Goal: Information Seeking & Learning: Learn about a topic

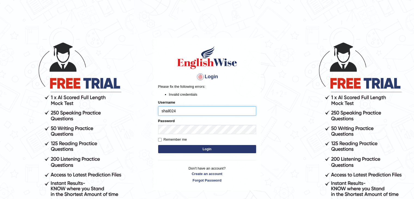
drag, startPoint x: 179, startPoint y: 111, endPoint x: 152, endPoint y: 114, distance: 27.5
click at [150, 112] on body "Login Please fix the following errors: Invalid credentials Username shail024 Pa…" at bounding box center [207, 120] width 414 height 199
type input "shail123"
click at [198, 111] on input "shail024" at bounding box center [207, 110] width 98 height 9
type input "s"
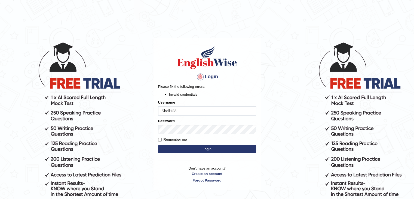
type input "Shail123"
drag, startPoint x: 179, startPoint y: 144, endPoint x: 186, endPoint y: 157, distance: 15.0
click at [186, 157] on div "Login Please fix the following errors: Invalid credentials Username Shail123 Pa…" at bounding box center [207, 114] width 107 height 152
click at [184, 151] on button "Login" at bounding box center [207, 149] width 98 height 8
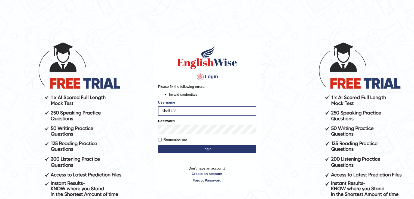
click at [189, 150] on button "Login" at bounding box center [207, 149] width 98 height 8
click at [182, 149] on button "Login" at bounding box center [207, 149] width 98 height 8
click at [205, 180] on link "Forgot Password" at bounding box center [207, 179] width 98 height 5
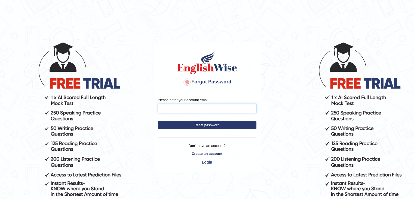
click at [204, 108] on input "Please enter your account email" at bounding box center [207, 108] width 99 height 9
type input "shailwadhwa80149@gmail.com"
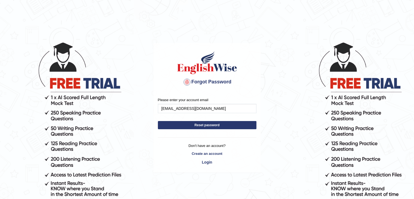
click at [211, 130] on form "Please enter your account email shailwadhwa80149@gmail.com Reset password" at bounding box center [207, 114] width 99 height 35
click at [211, 125] on button "Reset password" at bounding box center [207, 125] width 99 height 8
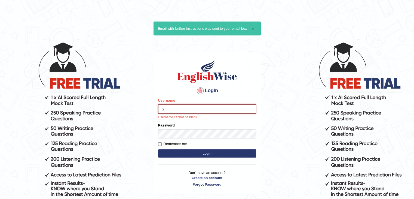
type input "Shail123"
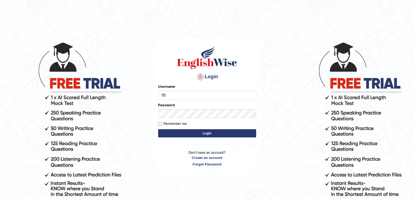
type input "5"
type input "shail123"
click at [176, 123] on label "Remember me" at bounding box center [172, 123] width 29 height 5
click at [162, 123] on input "Remember me" at bounding box center [160, 124] width 4 height 4
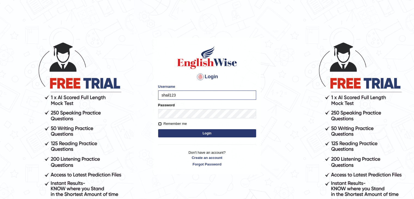
checkbox input "true"
click at [176, 130] on button "Login" at bounding box center [207, 133] width 98 height 8
click at [176, 134] on button "Login" at bounding box center [207, 133] width 98 height 8
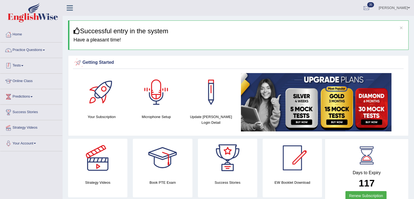
click at [40, 54] on link "Practice Questions" at bounding box center [31, 49] width 62 height 14
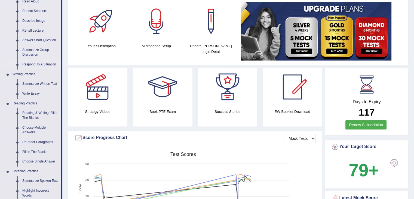
scroll to position [109, 0]
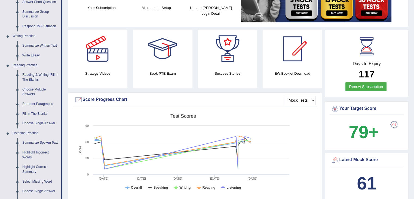
drag, startPoint x: 33, startPoint y: 144, endPoint x: 66, endPoint y: 132, distance: 35.1
click at [33, 144] on link "Summarize Spoken Text" at bounding box center [40, 143] width 41 height 10
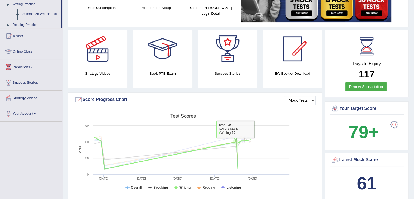
scroll to position [201, 0]
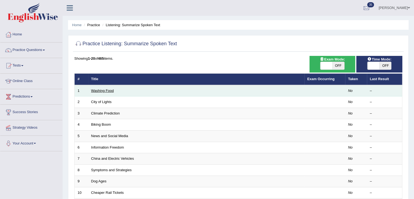
click at [112, 92] on link "Washing Food" at bounding box center [102, 90] width 23 height 4
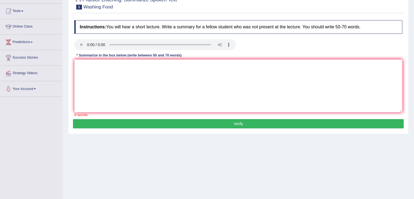
click at [236, 127] on button "Verify" at bounding box center [238, 123] width 331 height 9
click at [224, 100] on textarea at bounding box center [238, 85] width 328 height 53
type textarea "h"
click at [222, 122] on button "Verify" at bounding box center [238, 123] width 331 height 9
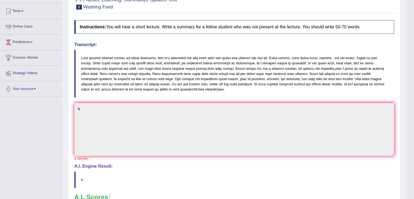
drag, startPoint x: 80, startPoint y: 54, endPoint x: 210, endPoint y: 72, distance: 131.7
click at [183, 80] on blockquote at bounding box center [234, 74] width 320 height 48
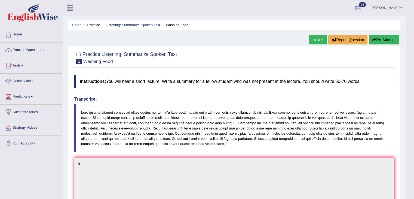
click at [379, 41] on button "Re-Attempt" at bounding box center [384, 39] width 30 height 9
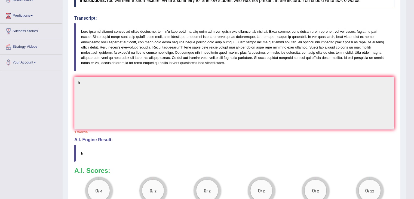
scroll to position [82, 0]
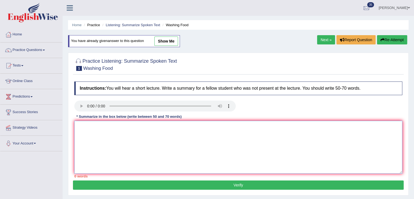
paste textarea "The speaker provided a comprehensive overview of [main topic], highlighting sev…"
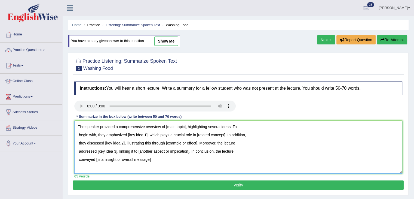
click at [77, 155] on textarea "The speaker provided a comprehensive overview of [main topic], highlighting sev…" at bounding box center [238, 147] width 328 height 53
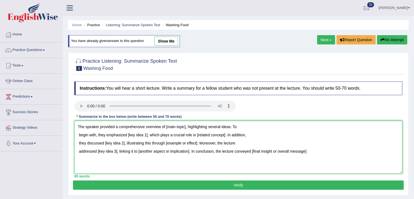
click at [76, 154] on textarea "The speaker provided a comprehensive overview of [main topic], highlighting sev…" at bounding box center [238, 147] width 328 height 53
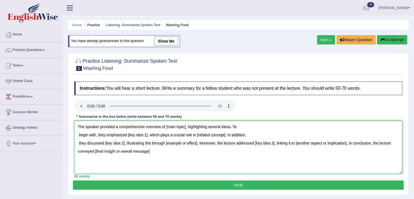
click at [75, 144] on textarea "The speaker provided a comprehensive overview of [main topic], highlighting sev…" at bounding box center [238, 147] width 328 height 53
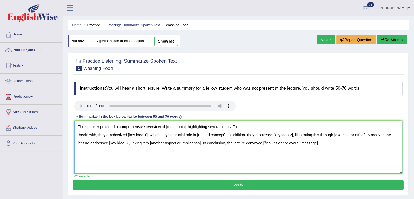
click at [75, 137] on textarea "The speaker provided a comprehensive overview of [main topic], highlighting sev…" at bounding box center [238, 147] width 328 height 53
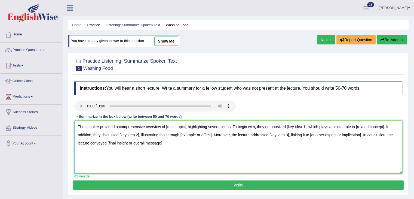
click at [78, 124] on textarea "The speaker provided a comprehensive overview of [main topic], highlighting sev…" at bounding box center [238, 147] width 328 height 53
click at [186, 148] on textarea "The speaker provided a comprehensive overview of [main topic], highlighting sev…" at bounding box center [238, 147] width 328 height 53
drag, startPoint x: 77, startPoint y: 124, endPoint x: 196, endPoint y: 155, distance: 122.9
click at [196, 155] on textarea "The speaker provided a comprehensive overview of [main topic], highlighting sev…" at bounding box center [238, 147] width 328 height 53
click at [122, 149] on textarea "The speaker provided a comprehensive overview of [main topic], highlighting sev…" at bounding box center [238, 147] width 328 height 53
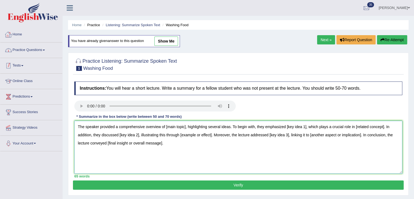
type textarea "The speaker provided a comprehensive overview of [main topic], highlighting sev…"
click at [16, 28] on link "Home" at bounding box center [31, 34] width 62 height 14
click at [18, 33] on link "Home" at bounding box center [30, 34] width 61 height 14
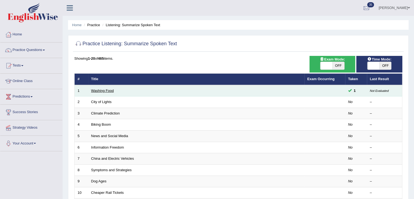
click at [109, 90] on link "Washing Food" at bounding box center [102, 90] width 23 height 4
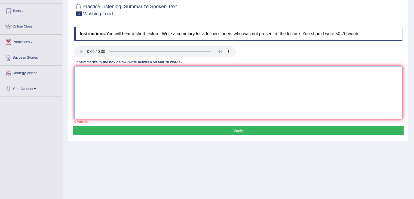
paste textarea "The speaker provided a comprehensive overview of [main topic], highlighting sev…"
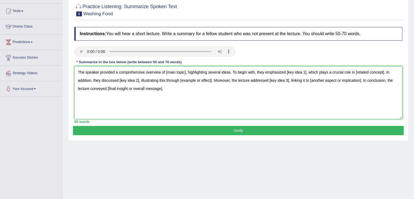
drag, startPoint x: 186, startPoint y: 70, endPoint x: 166, endPoint y: 69, distance: 20.5
click at [166, 69] on textarea "The speaker provided a comprehensive overview of [main topic], highlighting sev…" at bounding box center [238, 92] width 328 height 53
drag, startPoint x: 305, startPoint y: 72, endPoint x: 286, endPoint y: 71, distance: 19.1
click at [286, 71] on textarea "The speaker provided a comprehensive overview of food safety, highlighting seve…" at bounding box center [238, 92] width 328 height 53
drag, startPoint x: 133, startPoint y: 79, endPoint x: 104, endPoint y: 79, distance: 28.6
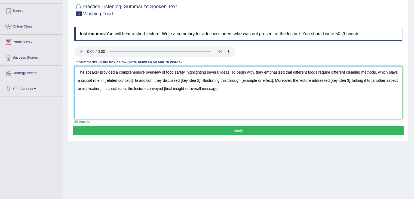
click at [104, 79] on textarea "The speaker provided a comprehensive overview of food safety, highlighting seve…" at bounding box center [238, 92] width 328 height 53
drag, startPoint x: 215, startPoint y: 79, endPoint x: 195, endPoint y: 78, distance: 19.6
click at [195, 78] on textarea "The speaker provided a comprehensive overview of food safety, highlighting seve…" at bounding box center [238, 92] width 328 height 53
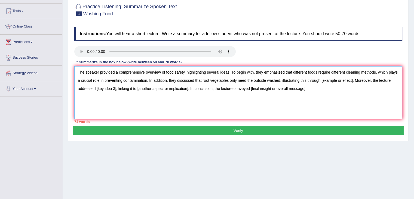
drag, startPoint x: 353, startPoint y: 79, endPoint x: 321, endPoint y: 81, distance: 31.9
click at [321, 81] on textarea "The speaker provided a comprehensive overview of food safety, highlighting seve…" at bounding box center [238, 92] width 328 height 53
drag, startPoint x: 135, startPoint y: 88, endPoint x: 115, endPoint y: 87, distance: 19.3
click at [115, 87] on textarea "The speaker provided a comprehensive overview of food safety, highlighting seve…" at bounding box center [238, 92] width 328 height 53
drag, startPoint x: 297, startPoint y: 88, endPoint x: 225, endPoint y: 88, distance: 71.9
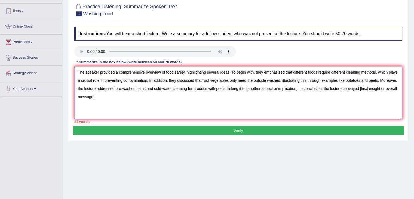
click at [225, 88] on textarea "The speaker provided a comprehensive overview of food safety, highlighting seve…" at bounding box center [238, 92] width 328 height 53
drag, startPoint x: 288, startPoint y: 88, endPoint x: 345, endPoint y: 94, distance: 56.7
click at [345, 94] on textarea "The speaker provided a comprehensive overview of food safety, highlighting seve…" at bounding box center [238, 92] width 328 height 53
drag, startPoint x: 229, startPoint y: 72, endPoint x: 185, endPoint y: 71, distance: 44.4
click at [185, 71] on textarea "The speaker provided a comprehensive overview of food safety, highlighting seve…" at bounding box center [238, 92] width 328 height 53
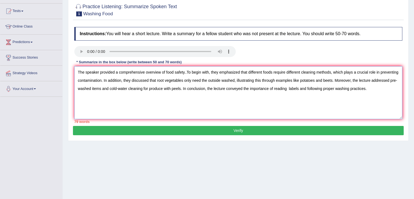
click at [287, 88] on textarea "The speaker provided a comprehensive overview of food safety..To begin with, th…" at bounding box center [238, 92] width 328 height 53
drag, startPoint x: 186, startPoint y: 70, endPoint x: 186, endPoint y: 74, distance: 3.8
click at [186, 70] on textarea "The speaker provided a comprehensive overview of food safety..To begin with, th…" at bounding box center [238, 92] width 328 height 53
drag, startPoint x: 299, startPoint y: 88, endPoint x: 381, endPoint y: 89, distance: 81.9
click at [381, 89] on textarea "The speaker provided a comprehensive overview of food safety.To begin with, the…" at bounding box center [238, 92] width 328 height 53
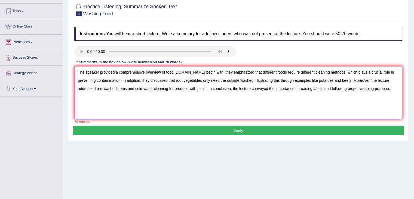
click at [341, 96] on textarea "The speaker provided a comprehensive overview of food safety.To begin with, the…" at bounding box center [238, 92] width 328 height 53
type textarea "The speaker provided a comprehensive overview of food safety.To begin with, the…"
click at [228, 131] on button "Verify" at bounding box center [238, 130] width 331 height 9
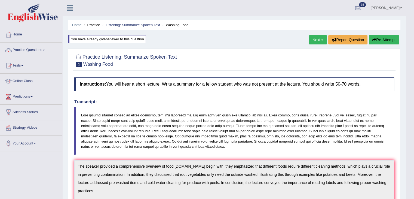
click at [375, 41] on icon "button" at bounding box center [374, 40] width 4 height 4
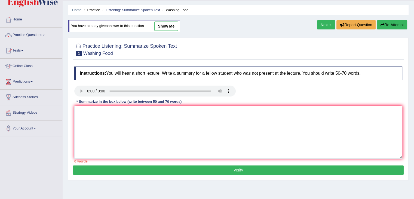
scroll to position [5, 0]
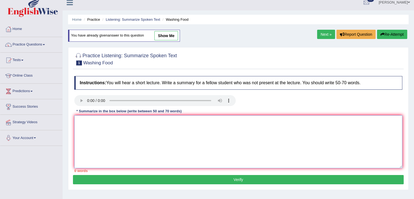
paste textarea "The speaker provided a comprehensive overview of food [DOMAIN_NAME] begin with,…"
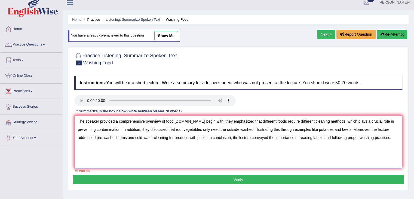
click at [185, 118] on textarea "The speaker provided a comprehensive overview of food [DOMAIN_NAME] begin with,…" at bounding box center [238, 141] width 328 height 53
type textarea "The speaker provided a comprehensive overview of food safety. To begin with, th…"
click at [201, 179] on button "Verify" at bounding box center [238, 179] width 331 height 9
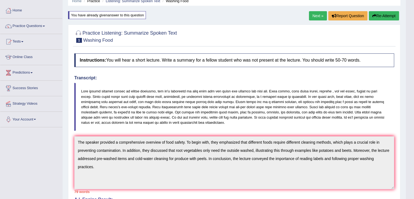
scroll to position [0, 0]
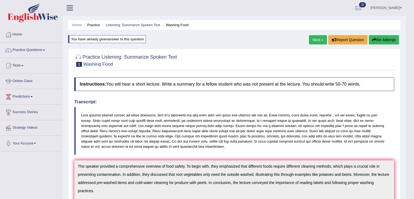
click at [313, 43] on link "Next »" at bounding box center [318, 39] width 18 height 9
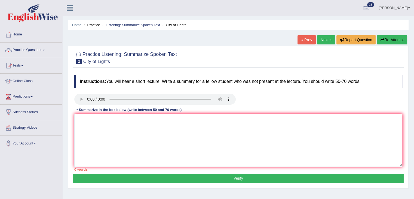
click at [324, 41] on link "Next »" at bounding box center [326, 39] width 18 height 9
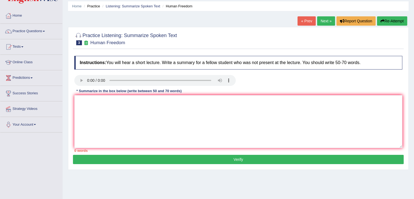
scroll to position [27, 0]
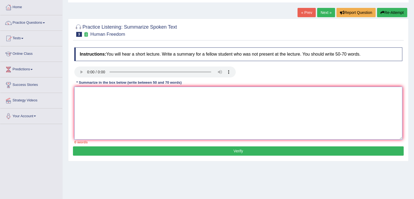
click at [233, 125] on textarea at bounding box center [238, 113] width 328 height 53
type textarea "f"
click at [232, 145] on div "Instructions: You will hear a short lecture. Write a summary for a fellow stude…" at bounding box center [238, 96] width 331 height 102
click at [231, 148] on button "Verify" at bounding box center [238, 150] width 331 height 9
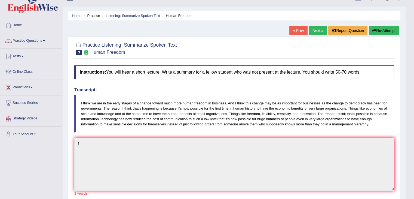
scroll to position [0, 0]
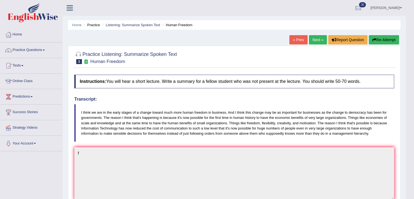
click at [378, 40] on button "Re-Attempt" at bounding box center [384, 39] width 30 height 9
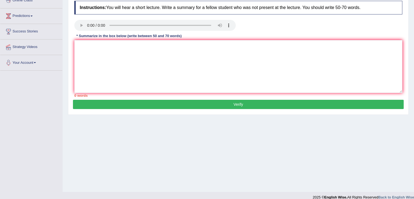
scroll to position [82, 0]
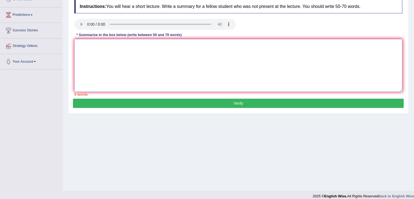
paste textarea "The speaker provided a comprehensive overview of food safety.To begin with, the…"
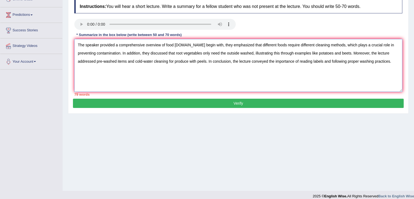
drag, startPoint x: 185, startPoint y: 44, endPoint x: 166, endPoint y: 45, distance: 18.5
click at [166, 45] on textarea "The speaker provided a comprehensive overview of food safety.To begin with, the…" at bounding box center [238, 65] width 328 height 53
click at [192, 43] on textarea "The speaker provided a comprehensive overview of human freedom. To begin with, …" at bounding box center [238, 65] width 328 height 53
click at [384, 44] on textarea "The speaker provided a comprehensive overview of human freedom, highlighting se…" at bounding box center [238, 65] width 328 height 53
drag, startPoint x: 384, startPoint y: 44, endPoint x: 302, endPoint y: 45, distance: 82.8
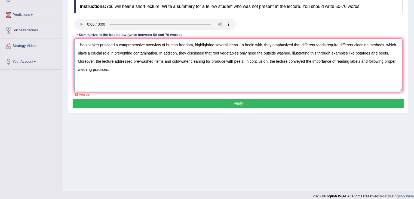
click at [302, 45] on textarea "The speaker provided a comprehensive overview of human freedom, highlighting se…" at bounding box center [238, 65] width 328 height 53
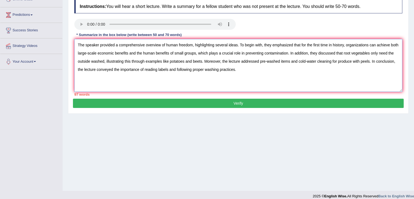
drag, startPoint x: 287, startPoint y: 52, endPoint x: 245, endPoint y: 53, distance: 42.2
click at [245, 53] on textarea "The speaker provided a comprehensive overview of human freedom, highlighting se…" at bounding box center [238, 65] width 328 height 53
drag, startPoint x: 315, startPoint y: 51, endPoint x: 91, endPoint y: 60, distance: 223.9
click at [91, 60] on textarea "The speaker provided a comprehensive overview of human freedom, highlighting se…" at bounding box center [238, 65] width 328 height 53
drag, startPoint x: 115, startPoint y: 60, endPoint x: 212, endPoint y: 62, distance: 97.7
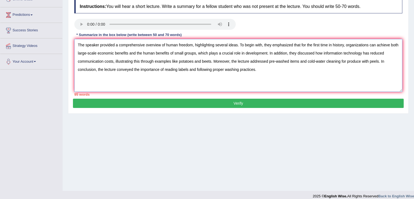
click at [212, 62] on textarea "The speaker provided a comprehensive overview of human freedom, highlighting se…" at bounding box center [238, 65] width 328 height 53
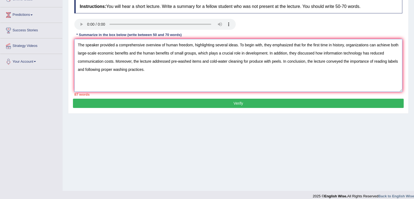
drag, startPoint x: 171, startPoint y: 62, endPoint x: 280, endPoint y: 63, distance: 108.6
click at [280, 63] on textarea "The speaker provided a comprehensive overview of human freedom, highlighting se…" at bounding box center [238, 65] width 328 height 53
drag, startPoint x: 295, startPoint y: 60, endPoint x: 406, endPoint y: 60, distance: 110.8
click at [406, 60] on div "Practice Listening: Summarize Spoken Text 3 Human Freedom Instructions: You wil…" at bounding box center [238, 42] width 341 height 143
drag, startPoint x: 238, startPoint y: 44, endPoint x: 196, endPoint y: 44, distance: 42.2
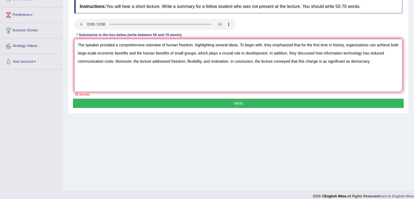
click at [196, 44] on textarea "The speaker provided a comprehensive overview of human freedom, highlighting se…" at bounding box center [238, 65] width 328 height 53
click at [299, 43] on textarea "The speaker provided a comprehensive overview of human freedom. To begin with, …" at bounding box center [238, 65] width 328 height 53
drag, startPoint x: 299, startPoint y: 44, endPoint x: 257, endPoint y: 45, distance: 42.5
click at [257, 45] on textarea "The speaker provided a comprehensive overview of human freedom. To begin with, …" at bounding box center [238, 65] width 328 height 53
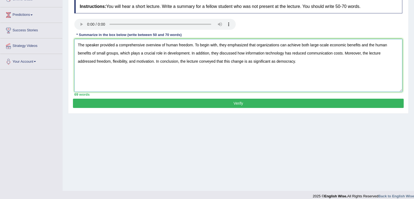
type textarea "The speaker provided a comprehensive overview of human freedom. To begin with, …"
click at [242, 105] on button "Verify" at bounding box center [238, 103] width 331 height 9
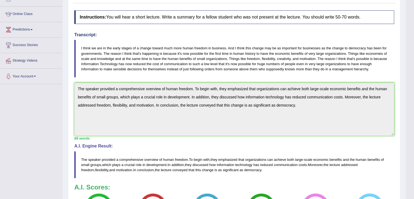
scroll to position [0, 0]
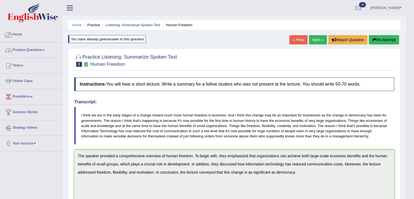
click at [23, 53] on link "Practice Questions" at bounding box center [31, 49] width 62 height 14
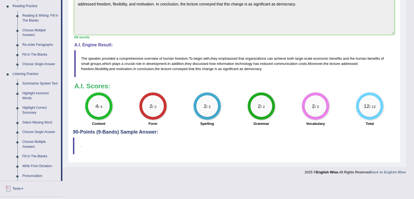
scroll to position [191, 0]
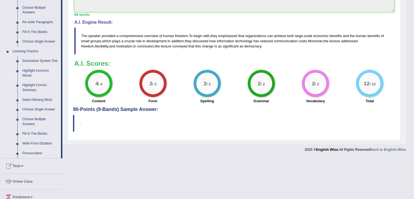
click at [29, 72] on link "Highlight Incorrect Words" at bounding box center [40, 73] width 41 height 14
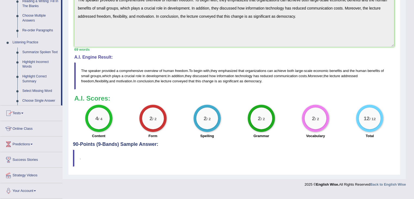
scroll to position [149, 0]
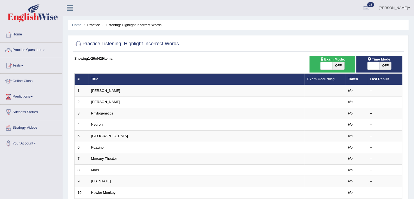
click at [338, 66] on span "OFF" at bounding box center [338, 66] width 12 height 8
checkbox input "true"
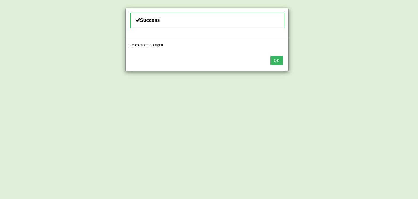
click at [282, 59] on button "OK" at bounding box center [276, 60] width 13 height 9
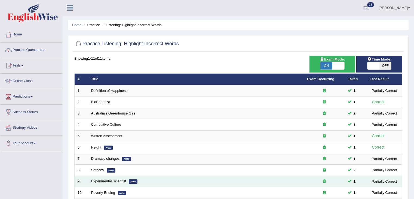
drag, startPoint x: 0, startPoint y: 0, endPoint x: 91, endPoint y: 94, distance: 130.9
click at [90, 176] on td "Experimental Scientist New" at bounding box center [196, 181] width 216 height 11
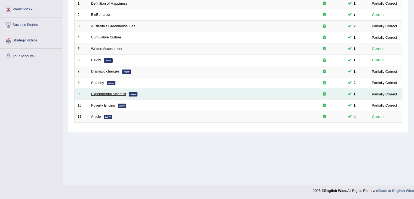
click at [100, 94] on link "Experimental Scientist" at bounding box center [108, 94] width 35 height 4
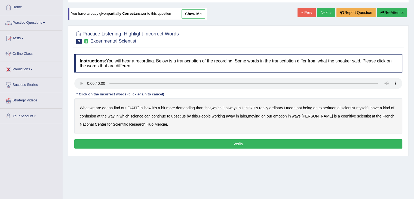
click at [182, 106] on b "demanding" at bounding box center [185, 108] width 19 height 4
click at [274, 108] on b "ordinary" at bounding box center [276, 108] width 14 height 4
click at [85, 115] on b "confusion" at bounding box center [88, 116] width 16 height 4
click at [177, 115] on b "upset" at bounding box center [175, 116] width 9 height 4
click at [285, 116] on b "emotion" at bounding box center [280, 116] width 14 height 4
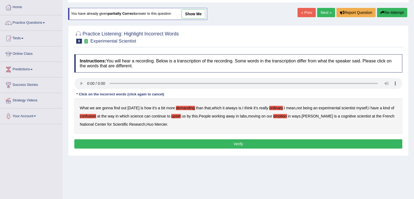
click at [191, 143] on button "Verify" at bounding box center [238, 143] width 328 height 9
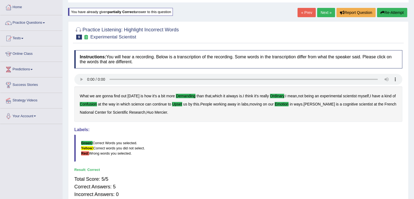
click at [182, 104] on b "upset" at bounding box center [177, 104] width 10 height 4
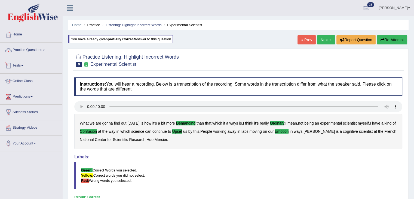
drag, startPoint x: 35, startPoint y: 50, endPoint x: 38, endPoint y: 71, distance: 21.2
click at [35, 50] on link "Practice Questions" at bounding box center [31, 49] width 62 height 14
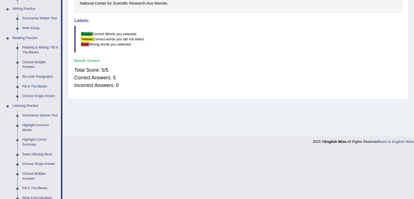
scroll to position [243, 0]
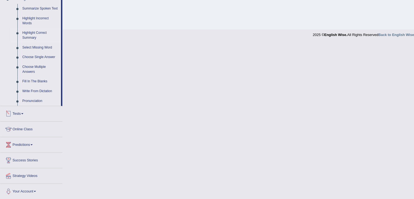
click at [35, 36] on link "Highlight Correct Summary" at bounding box center [40, 35] width 41 height 14
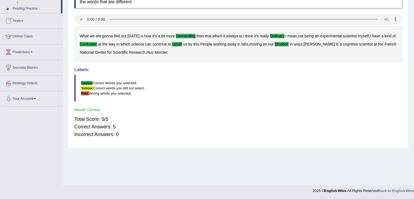
scroll to position [87, 0]
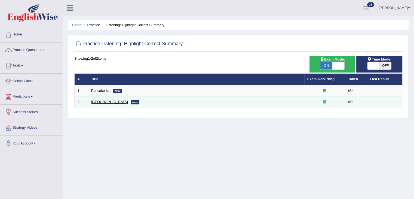
click at [100, 100] on link "[GEOGRAPHIC_DATA]" at bounding box center [109, 102] width 37 height 4
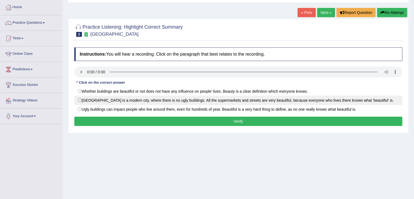
click at [207, 98] on label "London is a modern city, where there is no ugly buildings. All the supermarkets…" at bounding box center [238, 100] width 328 height 9
radio input "true"
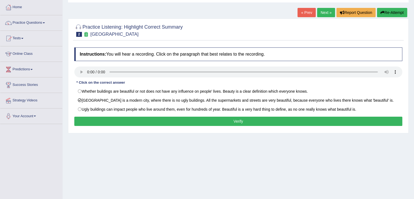
click at [207, 122] on button "Verify" at bounding box center [238, 121] width 328 height 9
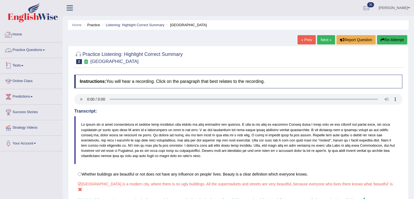
click at [48, 49] on link "Practice Questions" at bounding box center [31, 49] width 62 height 14
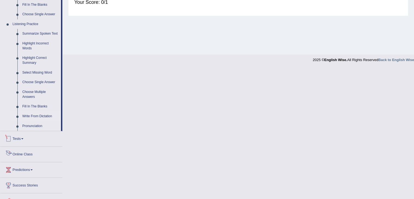
scroll to position [188, 0]
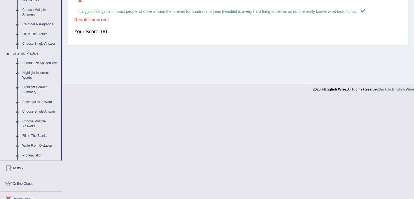
drag, startPoint x: 29, startPoint y: 103, endPoint x: 33, endPoint y: 103, distance: 3.6
click at [29, 103] on link "Select Missing Word" at bounding box center [40, 102] width 41 height 10
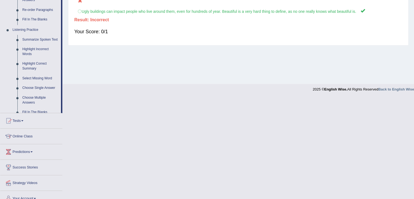
scroll to position [146, 0]
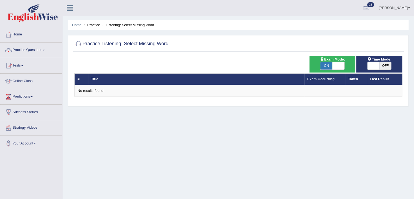
click at [333, 69] on span at bounding box center [338, 66] width 12 height 8
checkbox input "false"
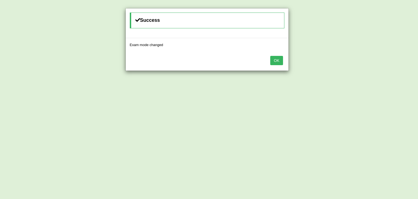
click at [278, 61] on button "OK" at bounding box center [276, 60] width 13 height 9
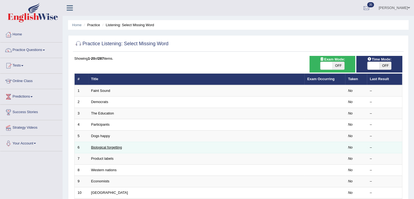
click at [106, 148] on link "Biological forgetting" at bounding box center [106, 147] width 31 height 4
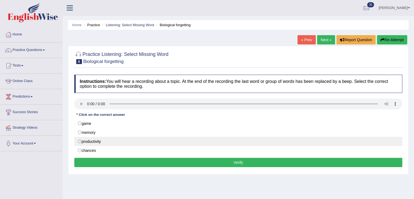
drag, startPoint x: 94, startPoint y: 133, endPoint x: 96, endPoint y: 139, distance: 6.5
click at [94, 133] on label "memory" at bounding box center [238, 132] width 328 height 9
radio input "true"
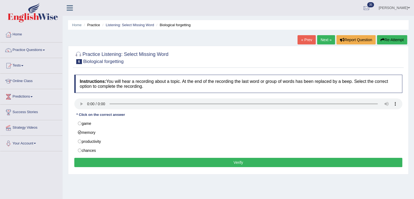
click at [114, 160] on button "Verify" at bounding box center [238, 162] width 328 height 9
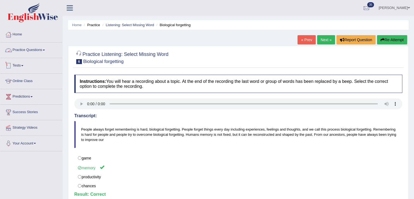
click at [27, 53] on link "Practice Questions" at bounding box center [31, 49] width 62 height 14
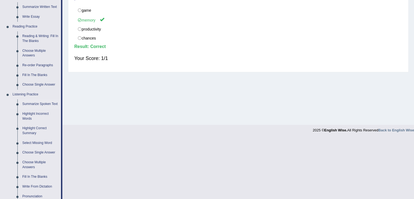
scroll to position [163, 0]
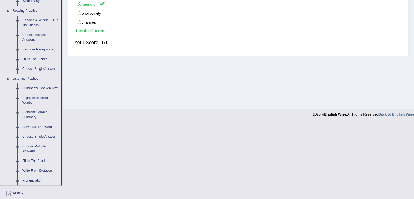
click at [37, 136] on link "Choose Single Answer" at bounding box center [40, 137] width 41 height 10
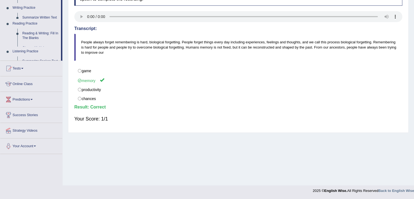
scroll to position [87, 0]
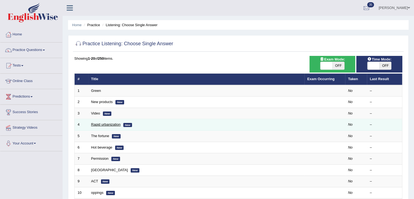
click at [112, 124] on link "Rapid urbanization" at bounding box center [105, 124] width 29 height 4
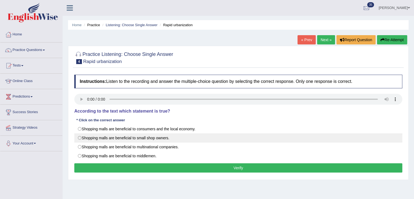
drag, startPoint x: 119, startPoint y: 129, endPoint x: 131, endPoint y: 140, distance: 15.6
click at [119, 129] on label "Shopping malls are beneficial to consumers and the local economy." at bounding box center [238, 128] width 328 height 9
radio input "true"
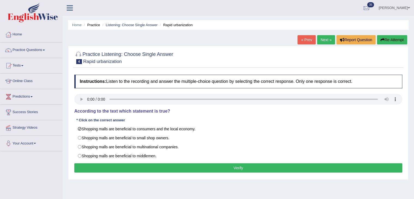
click at [169, 168] on button "Verify" at bounding box center [238, 167] width 328 height 9
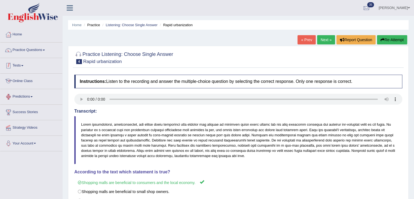
drag, startPoint x: 45, startPoint y: 53, endPoint x: 45, endPoint y: 56, distance: 3.0
click at [45, 53] on link "Practice Questions" at bounding box center [31, 49] width 62 height 14
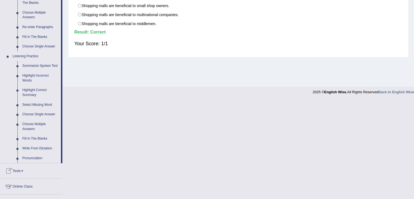
scroll to position [191, 0]
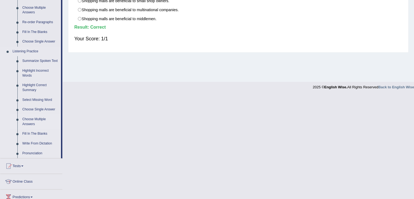
click at [32, 124] on link "Choose Multiple Answers" at bounding box center [40, 121] width 41 height 14
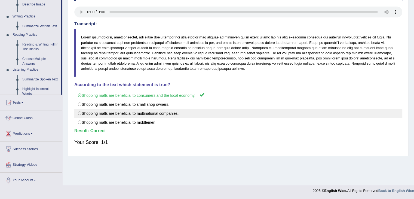
scroll to position [87, 0]
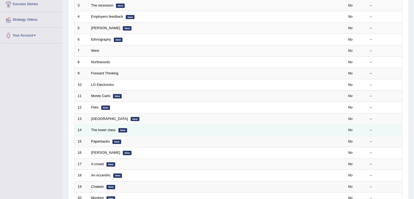
scroll to position [109, 0]
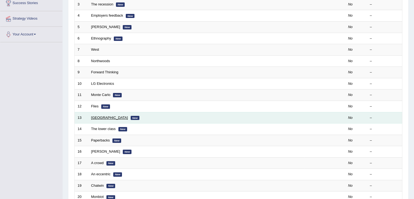
click at [99, 117] on link "[GEOGRAPHIC_DATA]" at bounding box center [109, 117] width 37 height 4
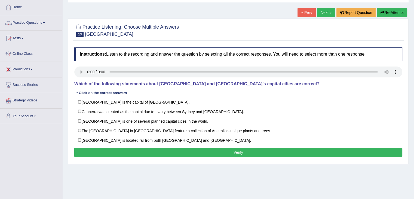
click at [171, 40] on div "Practice Listening: Choose Multiple Answers 13 [GEOGRAPHIC_DATA]" at bounding box center [238, 31] width 331 height 19
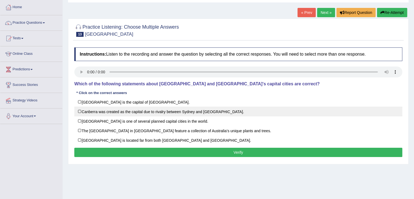
click at [154, 112] on label "Canberra was created as the capital due to rivalry between Sydney and Melbourne." at bounding box center [238, 111] width 328 height 10
checkbox input "true"
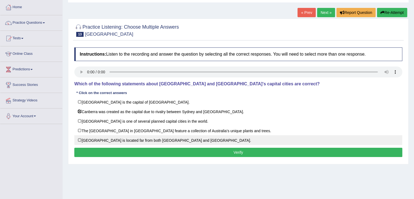
drag, startPoint x: 149, startPoint y: 131, endPoint x: 149, endPoint y: 138, distance: 7.1
click at [149, 131] on label "The National Botanic Gardens in Canberra feature a collection of Australia’s un…" at bounding box center [238, 130] width 328 height 10
checkbox input "true"
drag, startPoint x: 154, startPoint y: 153, endPoint x: 154, endPoint y: 150, distance: 3.0
click at [154, 153] on button "Verify" at bounding box center [238, 152] width 328 height 9
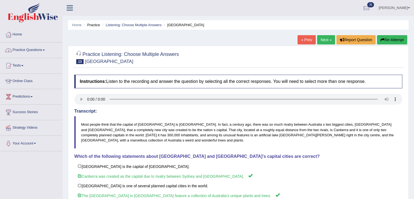
click at [44, 53] on link "Practice Questions" at bounding box center [31, 49] width 62 height 14
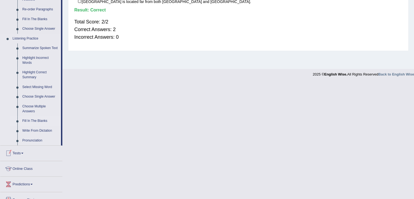
scroll to position [218, 0]
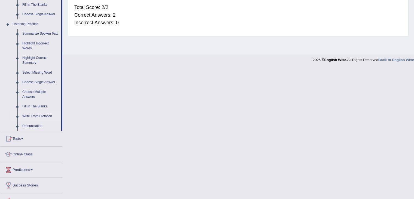
click at [39, 108] on link "Fill In The Blanks" at bounding box center [40, 107] width 41 height 10
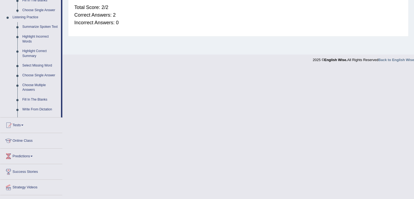
scroll to position [87, 0]
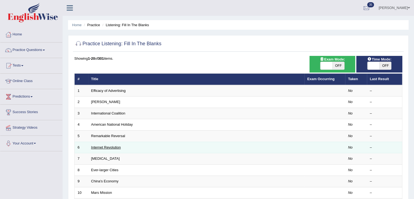
click at [113, 145] on link "Internet Revolution" at bounding box center [106, 147] width 30 height 4
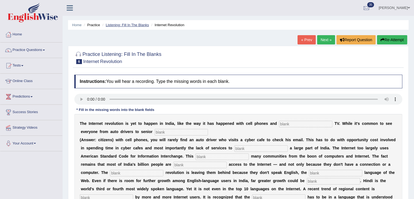
click at [140, 25] on link "Listening: Fill In The Blanks" at bounding box center [127, 25] width 43 height 4
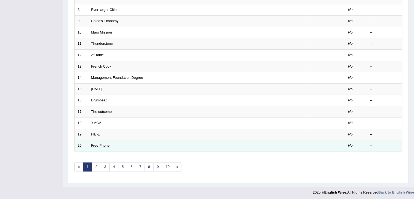
scroll to position [160, 0]
click at [98, 143] on link "Free Phone" at bounding box center [100, 145] width 19 height 4
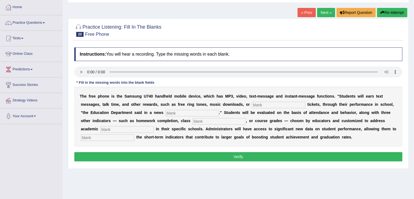
click at [267, 102] on input "text" at bounding box center [278, 105] width 53 height 7
type input "event"
click at [199, 113] on input "text" at bounding box center [192, 113] width 53 height 7
type input "release"
click at [204, 121] on input "text" at bounding box center [218, 121] width 53 height 7
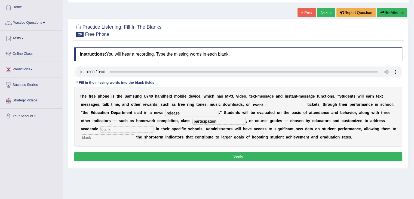
type input "participation"
click at [140, 129] on input "text" at bounding box center [126, 129] width 53 height 7
type input "priority"
click at [125, 136] on input "text" at bounding box center [107, 137] width 53 height 7
type input "t"
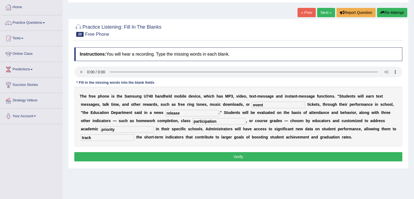
type input "track"
click at [185, 159] on button "Verify" at bounding box center [238, 156] width 328 height 9
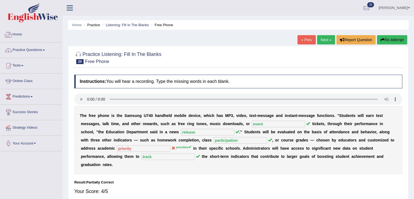
click at [18, 48] on link "Practice Questions" at bounding box center [31, 49] width 62 height 14
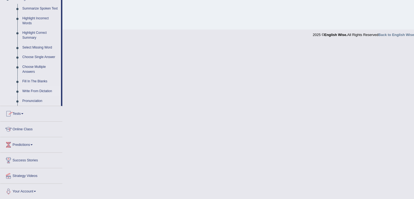
click at [39, 91] on link "Write From Dictation" at bounding box center [40, 91] width 41 height 10
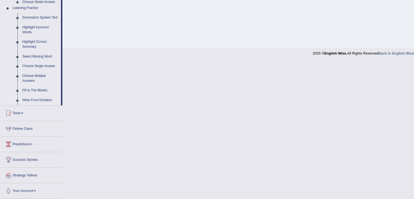
scroll to position [115, 0]
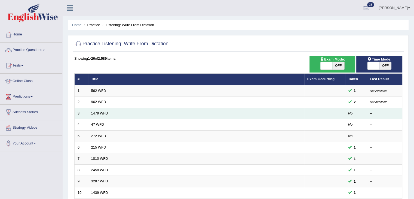
click at [103, 113] on link "1479 WFD" at bounding box center [99, 113] width 17 height 4
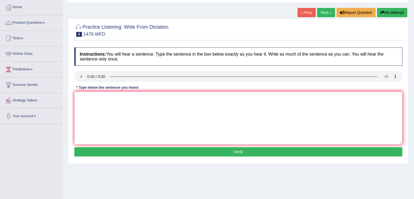
drag, startPoint x: 299, startPoint y: 14, endPoint x: 289, endPoint y: 21, distance: 12.5
click at [299, 14] on link "« Prev" at bounding box center [307, 12] width 18 height 9
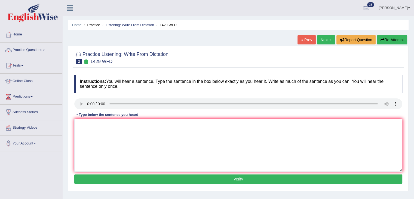
click at [114, 22] on ul "Home Practice Listening: Write From Dictation 1429 WFD" at bounding box center [238, 25] width 341 height 10
click at [117, 26] on link "Listening: Write From Dictation" at bounding box center [130, 25] width 48 height 4
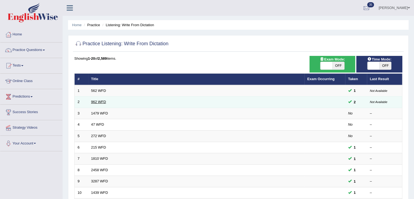
drag, startPoint x: 0, startPoint y: 0, endPoint x: 98, endPoint y: 103, distance: 141.9
click at [98, 103] on link "962 WFD" at bounding box center [98, 102] width 15 height 4
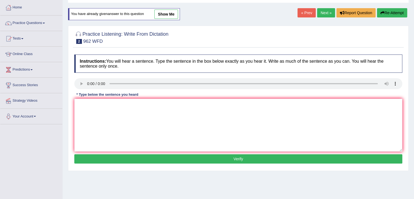
scroll to position [27, 0]
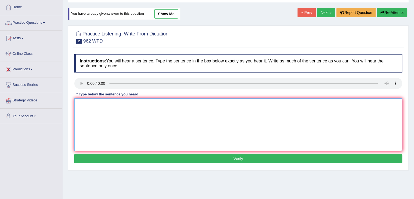
click at [90, 104] on textarea at bounding box center [238, 124] width 328 height 53
click at [112, 103] on textarea "If you have any ques about thwe exam please raise yoir hands." at bounding box center [238, 124] width 328 height 53
drag, startPoint x: 154, startPoint y: 103, endPoint x: 165, endPoint y: 120, distance: 19.9
click at [154, 103] on textarea "If you have any questions question about thwe exam please raise yoir hands." at bounding box center [238, 124] width 328 height 53
click at [193, 102] on textarea "If you have any questions question about the exam please raise yoir hands." at bounding box center [238, 124] width 328 height 53
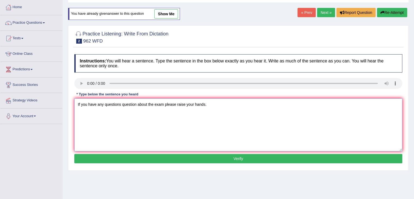
click at [195, 104] on textarea "If you have any questions question about the exam please raise your hands." at bounding box center [238, 124] width 328 height 53
type textarea "If you have any questions question about the exam please raise your hand hands."
click at [154, 157] on button "Verify" at bounding box center [238, 158] width 328 height 9
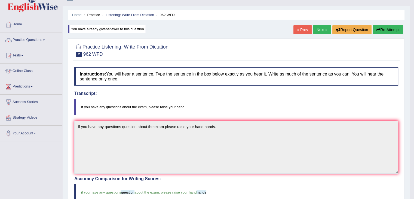
scroll to position [0, 0]
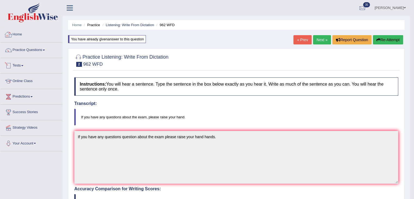
click at [25, 31] on link "Home" at bounding box center [31, 34] width 62 height 14
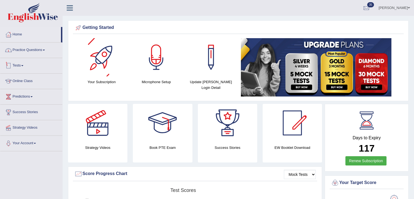
drag, startPoint x: 0, startPoint y: 0, endPoint x: 47, endPoint y: 79, distance: 91.5
click at [43, 49] on link "Practice Questions" at bounding box center [31, 49] width 62 height 14
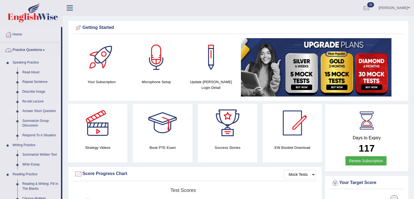
scroll to position [136, 0]
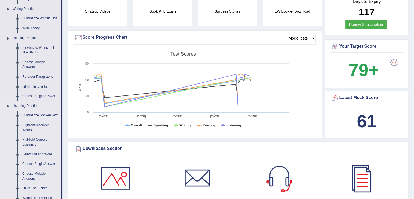
click at [39, 116] on link "Summarize Spoken Text" at bounding box center [40, 116] width 41 height 10
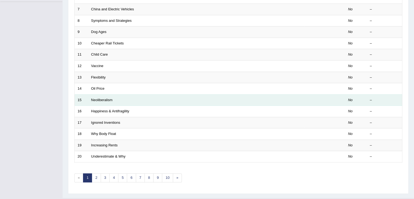
scroll to position [160, 0]
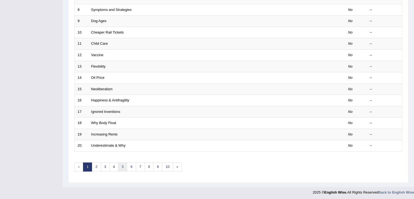
click at [122, 166] on link "5" at bounding box center [122, 166] width 9 height 9
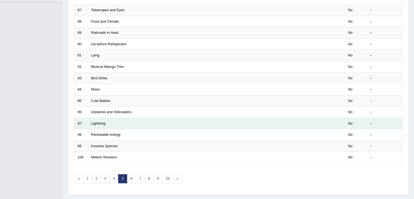
scroll to position [160, 0]
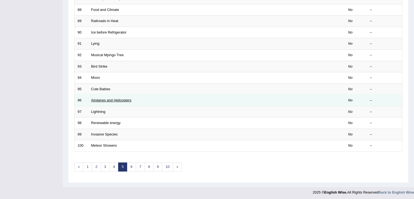
click at [116, 100] on link "Airplanes and Helicopters" at bounding box center [111, 100] width 40 height 4
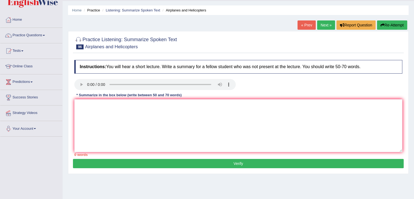
scroll to position [27, 0]
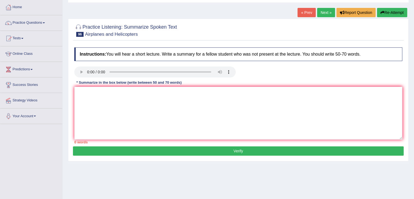
click at [321, 14] on link "Next »" at bounding box center [326, 12] width 18 height 9
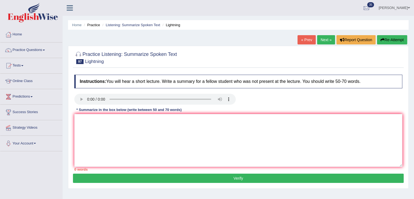
click at [305, 41] on link "« Prev" at bounding box center [307, 39] width 18 height 9
paste textarea "The speaker provided a comprehensive overview of the sustainable flying power w…"
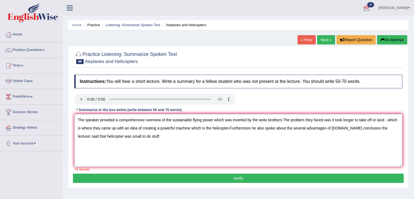
type textarea "The speaker provided a comprehensive overview of the sustainable flying power w…"
click at [205, 178] on button "Verify" at bounding box center [238, 177] width 331 height 9
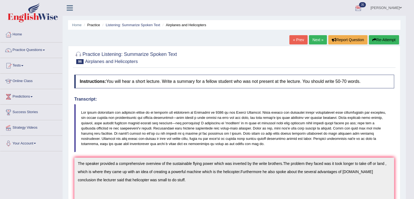
click at [371, 44] on button "Re-Attempt" at bounding box center [384, 39] width 30 height 9
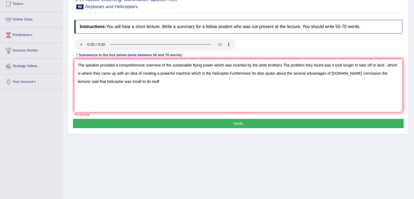
click at [229, 72] on textarea "The speaker provided a comprehensive overview of the sustainable flying power w…" at bounding box center [238, 85] width 328 height 53
click at [251, 72] on textarea "The speaker provided a comprehensive overview of the sustainable flying power w…" at bounding box center [238, 85] width 328 height 53
click at [352, 71] on textarea "The speaker provided a comprehensive overview of the sustainable flying power w…" at bounding box center [238, 85] width 328 height 53
click at [270, 62] on textarea "The speaker provided a comprehensive overview of the sustainable flying power w…" at bounding box center [238, 85] width 328 height 53
click at [261, 63] on textarea "The speaker provided a comprehensive overview of the sustainable flying power w…" at bounding box center [238, 85] width 328 height 53
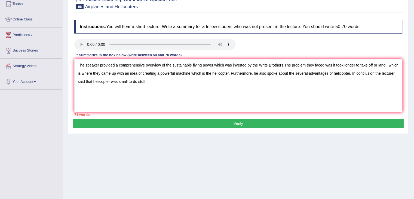
drag, startPoint x: 128, startPoint y: 81, endPoint x: 136, endPoint y: 81, distance: 8.2
click at [136, 81] on textarea "The speaker provided a comprehensive overview of the sustainable flying power w…" at bounding box center [238, 85] width 328 height 53
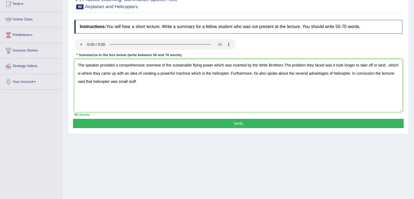
type textarea "The speaker provided a comprehensive overview of the sustainable flying power w…"
click at [163, 122] on button "Verify" at bounding box center [238, 123] width 331 height 9
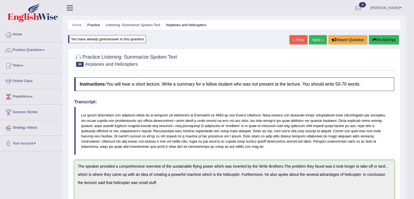
drag, startPoint x: 373, startPoint y: 39, endPoint x: 338, endPoint y: 63, distance: 41.8
click at [373, 39] on icon "button" at bounding box center [374, 40] width 4 height 4
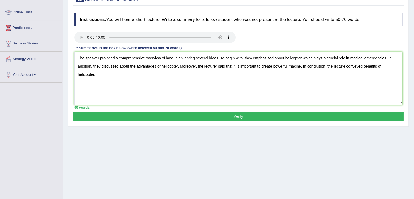
scroll to position [60, 0]
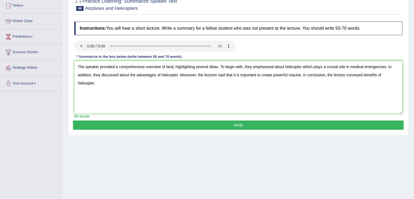
type textarea "The speaker provided a comprehensive overview of land, highlighting several ide…"
click at [226, 128] on button "Verify" at bounding box center [238, 124] width 331 height 9
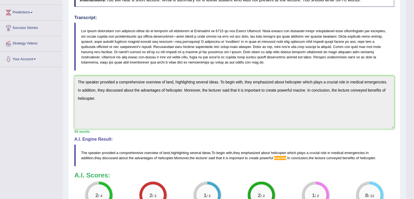
scroll to position [22, 0]
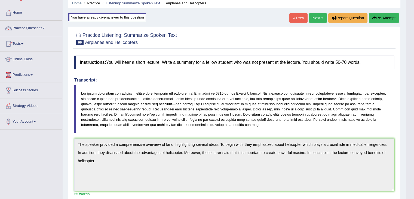
click at [314, 19] on link "Next »" at bounding box center [318, 17] width 18 height 9
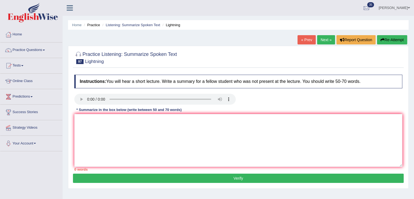
click at [325, 41] on link "Next »" at bounding box center [326, 39] width 18 height 9
click at [140, 26] on link "Listening: Summarize Spoken Text" at bounding box center [133, 25] width 54 height 4
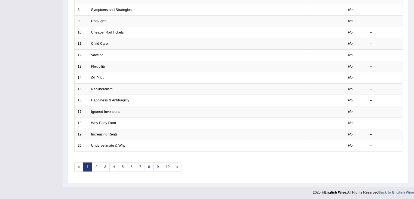
scroll to position [160, 0]
click at [117, 166] on link "4" at bounding box center [113, 166] width 9 height 9
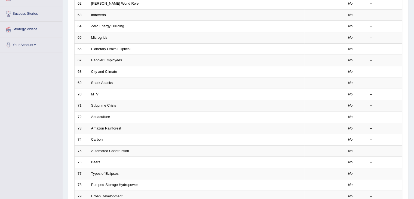
scroll to position [136, 0]
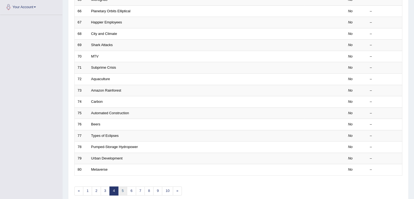
click at [122, 189] on link "5" at bounding box center [122, 190] width 9 height 9
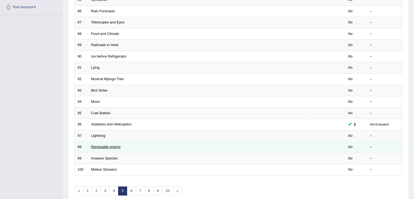
click at [110, 146] on link "Renewable energy" at bounding box center [105, 147] width 29 height 4
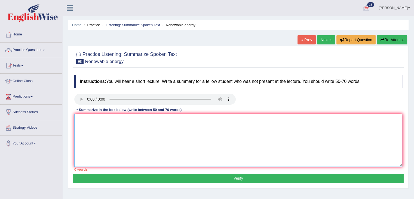
paste textarea "The speaker provided a comprehensive overview of renewable energy. Firstly, she…"
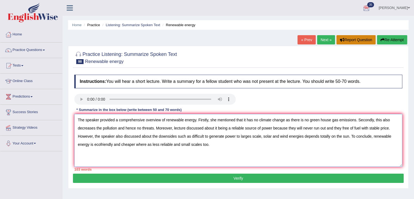
type textarea "The speaker provided a comprehensive overview of renewable energy. Firstly, she…"
click at [223, 180] on button "Verify" at bounding box center [238, 177] width 331 height 9
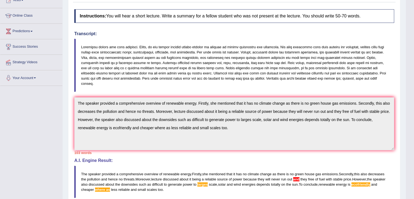
scroll to position [46, 0]
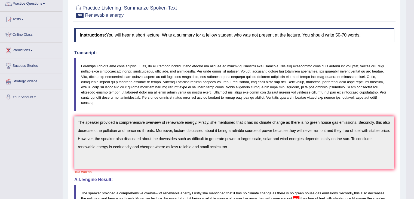
click at [71, 114] on div "Practice Listening: Summarize Spoken Text 98 Renewable energy Instructions: You…" at bounding box center [234, 150] width 332 height 303
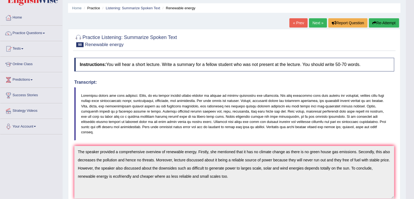
scroll to position [0, 0]
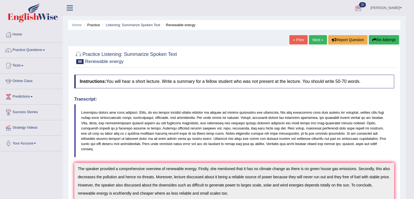
drag, startPoint x: 374, startPoint y: 41, endPoint x: 371, endPoint y: 44, distance: 4.3
click at [374, 41] on icon "button" at bounding box center [374, 40] width 4 height 4
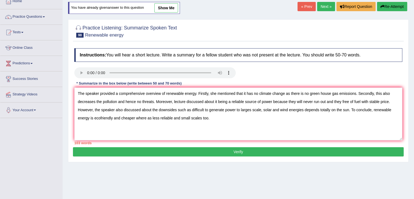
scroll to position [29, 0]
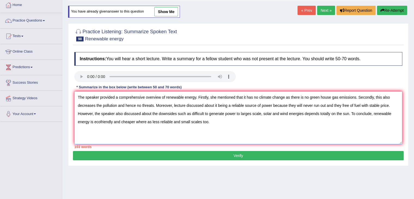
drag, startPoint x: 350, startPoint y: 113, endPoint x: 77, endPoint y: 111, distance: 273.6
click at [77, 111] on textarea "The speaker provided a comprehensive overview of renewable energy. Firstly, she…" at bounding box center [238, 117] width 328 height 53
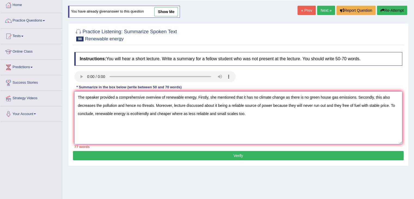
drag, startPoint x: 321, startPoint y: 96, endPoint x: 321, endPoint y: 99, distance: 3.3
click at [321, 96] on textarea "The speaker provided a comprehensive overview of renewable energy. Firstly, she…" at bounding box center [238, 117] width 328 height 53
drag, startPoint x: 154, startPoint y: 104, endPoint x: 118, endPoint y: 105, distance: 36.2
click at [118, 105] on textarea "The speaker provided a comprehensive overview of renewable energy. Firstly, she…" at bounding box center [238, 117] width 328 height 53
drag, startPoint x: 194, startPoint y: 104, endPoint x: 176, endPoint y: 103, distance: 17.2
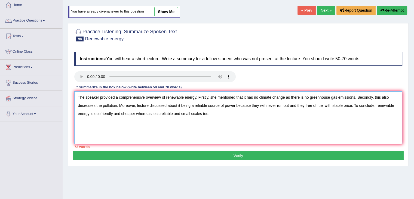
click at [176, 103] on textarea "The speaker provided a comprehensive overview of renewable energy. Firstly, she…" at bounding box center [238, 117] width 328 height 53
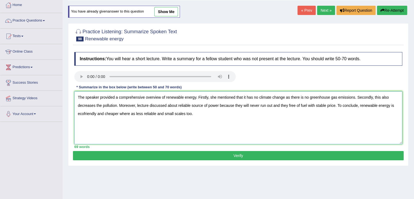
type textarea "The speaker provided a comprehensive overview of renewable energy. Firstly, she…"
click at [211, 152] on button "Verify" at bounding box center [238, 155] width 331 height 9
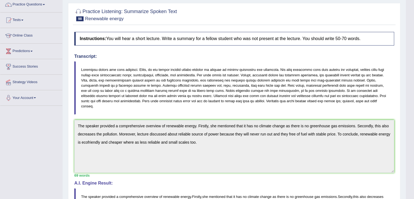
scroll to position [0, 0]
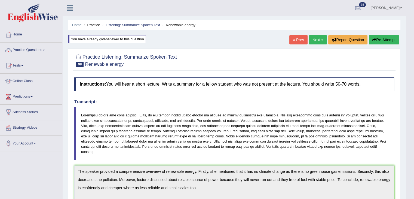
click at [379, 42] on button "Re-Attempt" at bounding box center [384, 39] width 30 height 9
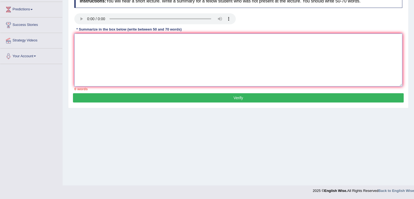
paste textarea "The speaker provided a comprehensive overview of renewable energy. Firstly, she…"
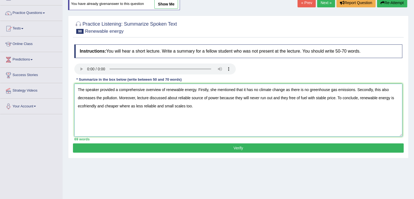
scroll to position [35, 0]
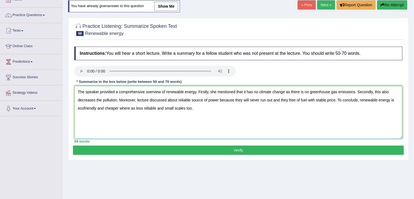
click at [272, 97] on textarea "The speaker provided a comprehensive overview of renewable energy. Firstly, she…" at bounding box center [238, 112] width 328 height 53
drag, startPoint x: 130, startPoint y: 107, endPoint x: 137, endPoint y: 117, distance: 11.6
click at [131, 107] on textarea "The speaker provided a comprehensive overview of renewable energy. Firstly, she…" at bounding box center [238, 112] width 328 height 53
type textarea "The speaker provided a comprehensive overview of renewable energy. Firstly, she…"
click at [241, 146] on button "Verify" at bounding box center [238, 149] width 331 height 9
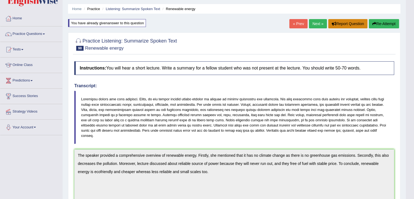
scroll to position [0, 0]
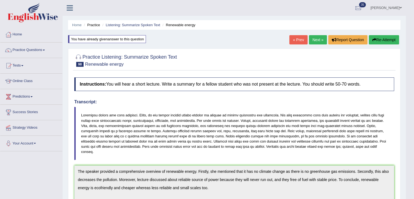
click at [380, 39] on button "Re-Attempt" at bounding box center [384, 39] width 30 height 9
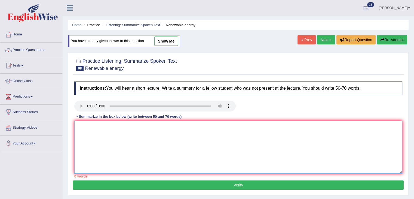
paste textarea "The speaker provided a comprehensive overview of renewable energy. Firstly, she…"
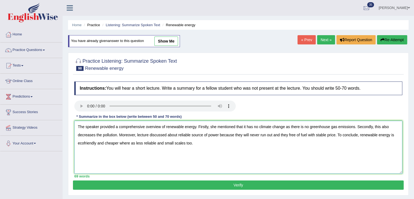
click at [132, 141] on textarea "The speaker provided a comprehensive overview of renewable energy. Firstly, she…" at bounding box center [238, 147] width 328 height 53
click at [272, 136] on textarea "The speaker provided a comprehensive overview of renewable energy. Firstly, she…" at bounding box center [238, 147] width 328 height 53
click at [84, 141] on textarea "The speaker provided a comprehensive overview of renewable energy. Firstly, she…" at bounding box center [238, 147] width 328 height 53
type textarea "The speaker provided a comprehensive overview of renewable energy. Firstly, she…"
click at [216, 182] on button "Verify" at bounding box center [238, 184] width 331 height 9
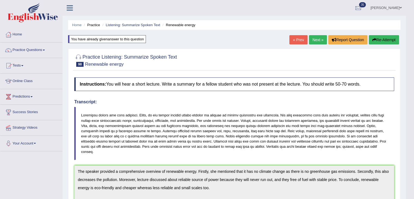
drag, startPoint x: 384, startPoint y: 42, endPoint x: 358, endPoint y: 55, distance: 28.7
click at [384, 42] on button "Re-Attempt" at bounding box center [384, 39] width 30 height 9
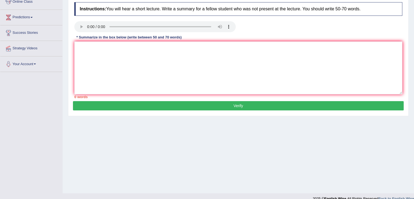
scroll to position [82, 0]
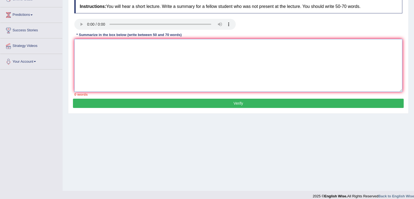
paste textarea "In this the speaker is giving a comprehensive overview of renewable energy. For…"
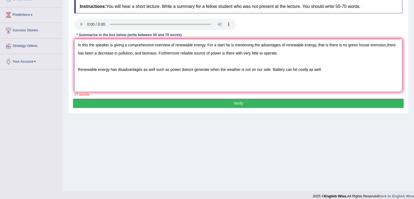
click at [77, 67] on textarea "In this the speaker is giving a comprehensive overview of renewable energy. For…" at bounding box center [238, 65] width 328 height 53
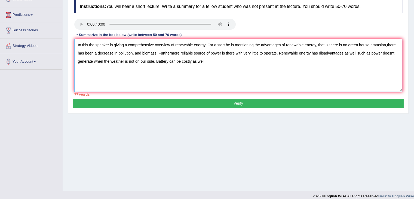
drag, startPoint x: 155, startPoint y: 61, endPoint x: 250, endPoint y: 62, distance: 94.5
click at [250, 62] on textarea "In this the speaker is giving a comprehensive overview of renewable energy. For…" at bounding box center [238, 65] width 328 height 53
click at [250, 63] on textarea "In this the speaker is giving a comprehensive overview of renewable energy. For…" at bounding box center [238, 65] width 328 height 53
drag, startPoint x: 369, startPoint y: 52, endPoint x: 279, endPoint y: 50, distance: 90.1
click at [279, 50] on textarea "In this the speaker is giving a comprehensive overview of renewable energy. For…" at bounding box center [238, 65] width 328 height 53
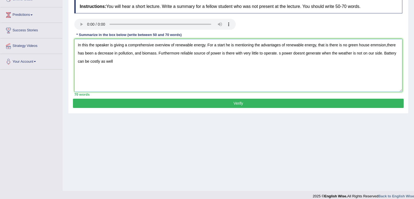
click at [179, 52] on textarea "In this the speaker is giving a comprehensive overview of renewable energy. For…" at bounding box center [238, 65] width 328 height 53
click at [359, 44] on textarea "In this the speaker is giving a comprehensive overview of renewable energy. For…" at bounding box center [238, 65] width 328 height 53
click at [386, 46] on textarea "In this the speaker is giving a comprehensive overview of renewable energy. For…" at bounding box center [238, 65] width 328 height 53
click at [378, 45] on textarea "In this the speaker is giving a comprehensive overview of renewable energy. For…" at bounding box center [238, 65] width 328 height 53
drag, startPoint x: 280, startPoint y: 53, endPoint x: 284, endPoint y: 62, distance: 9.9
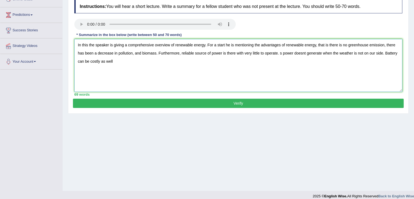
click at [281, 53] on textarea "In this the speaker is giving a comprehensive overview of renewable energy. For…" at bounding box center [238, 65] width 328 height 53
drag, startPoint x: 325, startPoint y: 52, endPoint x: 327, endPoint y: 60, distance: 7.8
click at [325, 52] on textarea "In this the speaker is giving a comprehensive overview of renewable energy. For…" at bounding box center [238, 65] width 328 height 53
click at [86, 60] on textarea "In this the speaker is giving a comprehensive overview of renewable energy. For…" at bounding box center [238, 65] width 328 height 53
drag, startPoint x: 345, startPoint y: 53, endPoint x: 85, endPoint y: 61, distance: 260.6
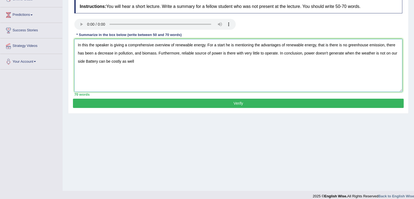
click at [85, 61] on textarea "In this the speaker is giving a comprehensive overview of renewable energy. For…" at bounding box center [238, 65] width 328 height 53
click at [354, 51] on textarea "In this the speaker is giving a comprehensive overview of renewable energy. For…" at bounding box center [238, 65] width 328 height 53
click at [172, 68] on textarea "In this the speaker is giving a comprehensive overview of renewable energy. For…" at bounding box center [238, 65] width 328 height 53
click at [167, 60] on textarea "In this the speaker is giving a comprehensive overview of renewable energy. For…" at bounding box center [238, 65] width 328 height 53
type textarea "In this the speaker is giving a comprehensive overview of renewable energy. For…"
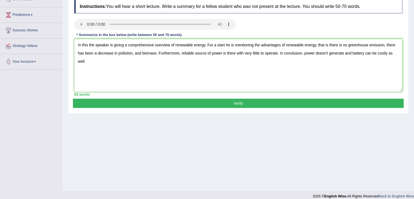
click at [194, 106] on button "Verify" at bounding box center [238, 103] width 331 height 9
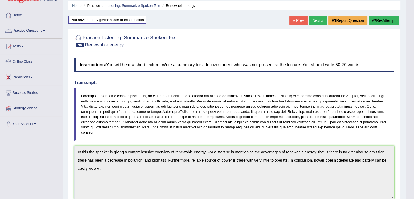
scroll to position [0, 0]
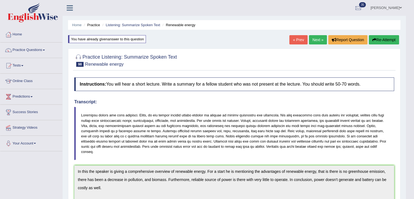
click at [321, 33] on div "Home Practice Listening: Summarize Spoken Text Renewable energy You have alread…" at bounding box center [234, 172] width 343 height 345
click at [318, 39] on link "Next »" at bounding box center [318, 39] width 18 height 9
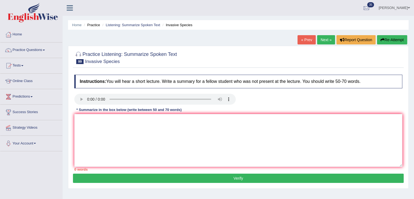
click at [327, 39] on link "Next »" at bounding box center [326, 39] width 18 height 9
click at [325, 39] on link "Next »" at bounding box center [326, 39] width 18 height 9
click at [321, 42] on link "Next »" at bounding box center [326, 39] width 18 height 9
paste textarea "In this the speaker is talking about the babies heart rate compared to adult he…"
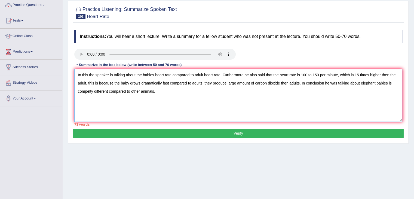
scroll to position [54, 0]
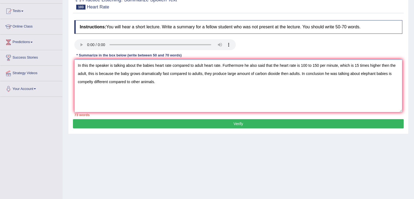
drag, startPoint x: 127, startPoint y: 81, endPoint x: 189, endPoint y: 84, distance: 62.7
click at [189, 84] on textarea "In this the speaker is talking about the babies heart rate compared to adult he…" at bounding box center [238, 85] width 328 height 53
drag, startPoint x: 93, startPoint y: 81, endPoint x: 78, endPoint y: 81, distance: 15.2
click at [78, 81] on textarea "In this the speaker is talking about the babies heart rate compared to adult he…" at bounding box center [238, 85] width 328 height 53
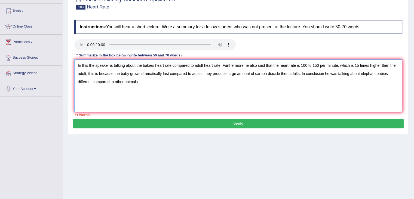
drag, startPoint x: 242, startPoint y: 63, endPoint x: 244, endPoint y: 66, distance: 4.2
click at [243, 63] on textarea "In this the speaker is talking about the babies heart rate compared to adult he…" at bounding box center [238, 85] width 328 height 53
click at [94, 64] on textarea "In this the speaker is talking about the babies heart rate compared to adult he…" at bounding box center [238, 85] width 328 height 53
drag, startPoint x: 89, startPoint y: 62, endPoint x: 74, endPoint y: 62, distance: 15.2
click at [74, 62] on textarea "In this the speaker is talking about the babies heart rate compared to adult he…" at bounding box center [238, 85] width 328 height 53
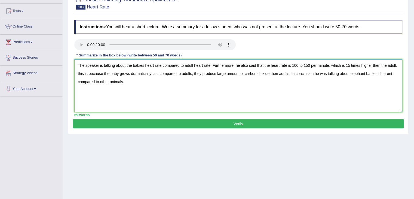
type textarea "The speaker is talking about the babies heart rate compared to adult heart rate…"
click at [161, 124] on button "Verify" at bounding box center [238, 123] width 331 height 9
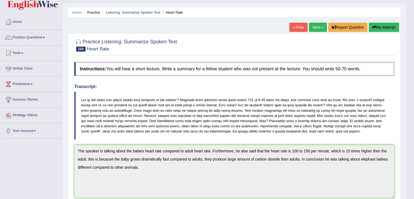
scroll to position [0, 0]
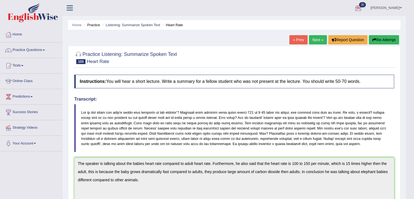
drag, startPoint x: 388, startPoint y: 39, endPoint x: 377, endPoint y: 50, distance: 16.0
click at [388, 39] on button "Re-Attempt" at bounding box center [384, 39] width 30 height 9
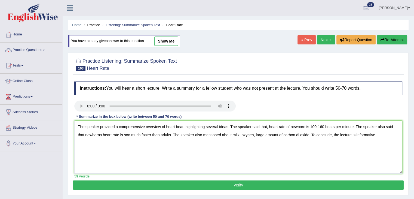
drag, startPoint x: 317, startPoint y: 125, endPoint x: 319, endPoint y: 128, distance: 3.0
click at [317, 125] on textarea "The speaker provided a comprehensive overview of heart beat, highlighting sever…" at bounding box center [238, 147] width 328 height 53
type textarea "The speaker provided a comprehensive overview of heart beat, highlighting sever…"
click at [222, 187] on button "Verify" at bounding box center [238, 184] width 331 height 9
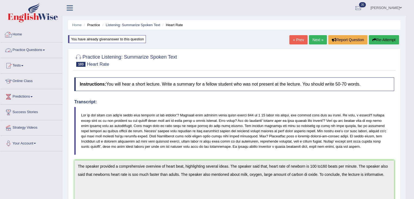
drag, startPoint x: 14, startPoint y: 38, endPoint x: 61, endPoint y: 28, distance: 47.7
click at [14, 38] on link "Home" at bounding box center [31, 34] width 62 height 14
